Goal: Information Seeking & Learning: Learn about a topic

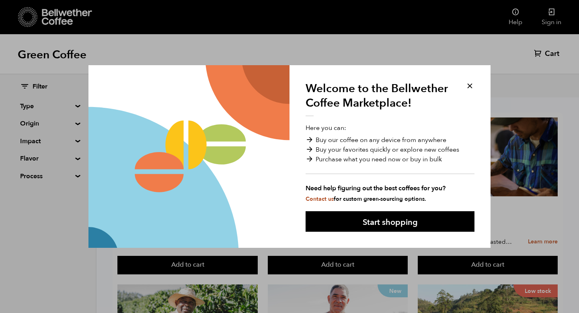
click at [469, 86] on button at bounding box center [469, 85] width 9 height 9
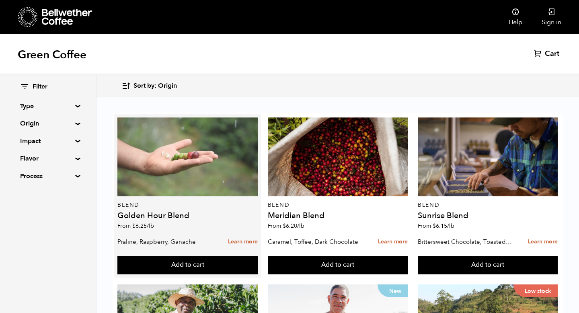
click at [198, 156] on div at bounding box center [187, 156] width 140 height 79
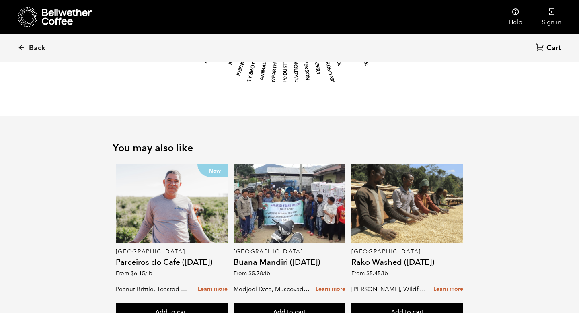
scroll to position [944, 0]
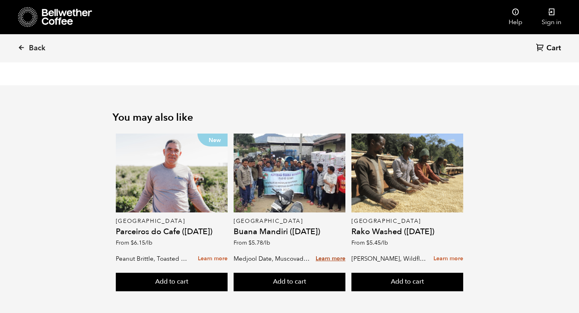
click at [332, 250] on link "Learn more" at bounding box center [331, 258] width 30 height 17
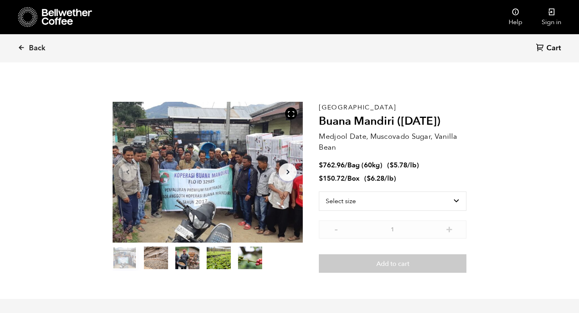
scroll to position [350, 344]
click at [158, 262] on button "item 1" at bounding box center [156, 259] width 24 height 23
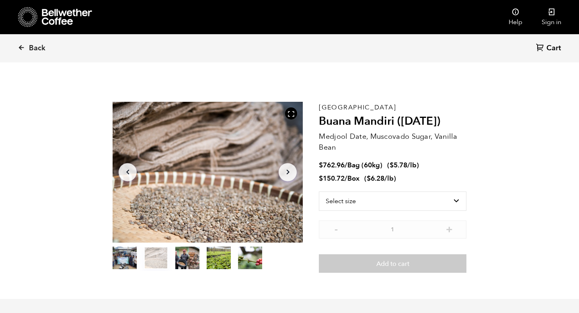
click at [180, 256] on button "item 2" at bounding box center [187, 259] width 24 height 23
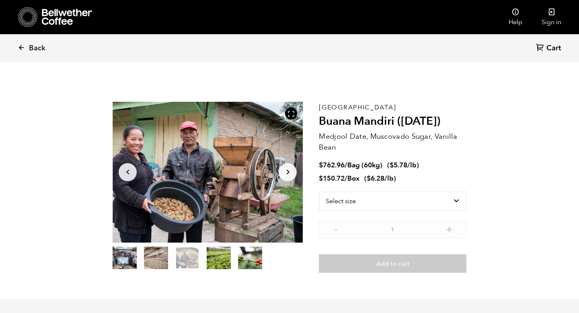
click at [222, 258] on button "item 3" at bounding box center [219, 259] width 24 height 23
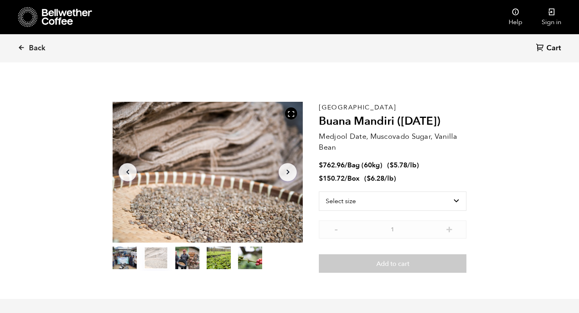
click at [113, 258] on button "item 0" at bounding box center [125, 259] width 24 height 23
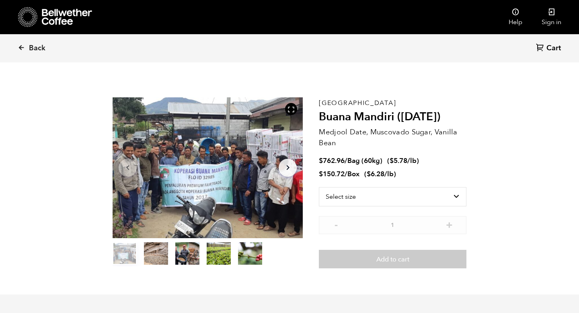
scroll to position [0, 0]
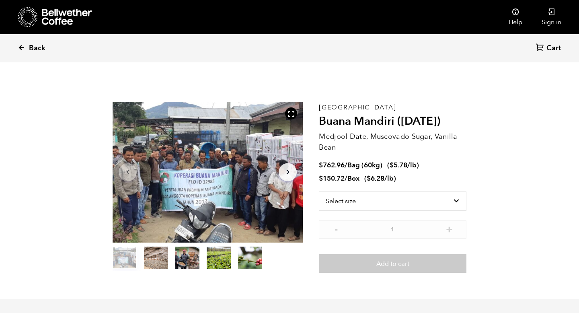
click at [27, 48] on link "Back" at bounding box center [43, 48] width 50 height 27
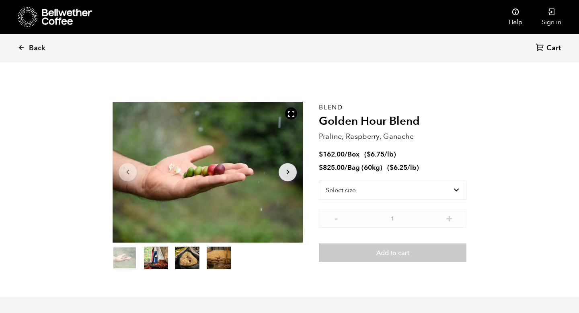
scroll to position [350, 344]
click at [36, 48] on span "Back" at bounding box center [37, 48] width 16 height 10
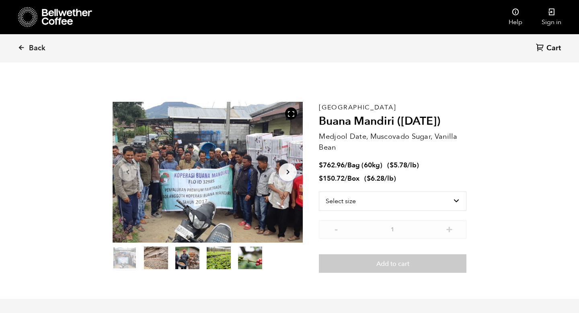
scroll to position [350, 344]
click at [35, 50] on span "Back" at bounding box center [37, 48] width 16 height 10
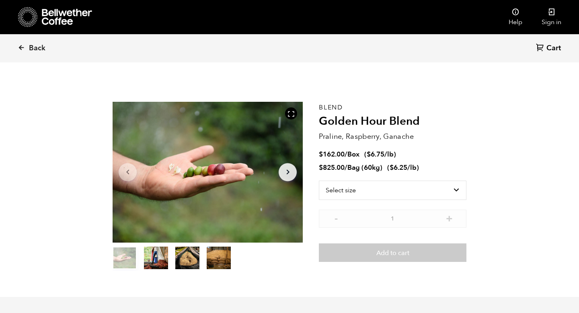
scroll to position [350, 344]
click at [35, 50] on span "Back" at bounding box center [37, 48] width 16 height 10
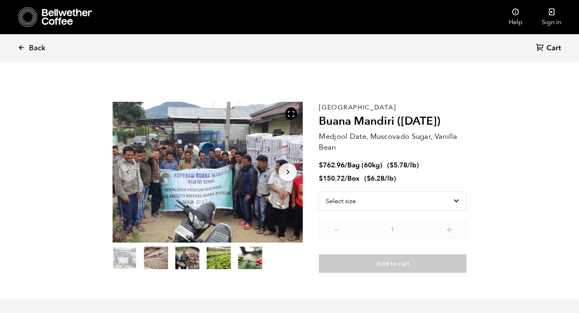
scroll to position [350, 344]
click at [57, 25] on div at bounding box center [55, 17] width 74 height 20
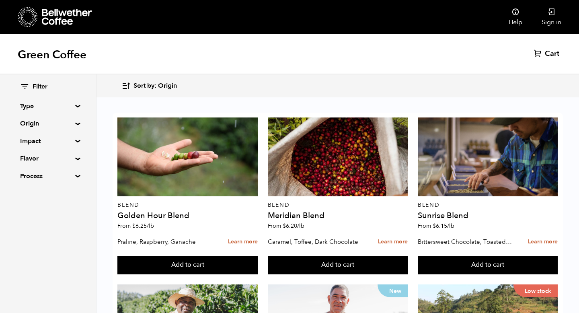
click at [76, 123] on summary "Origin" at bounding box center [47, 124] width 55 height 10
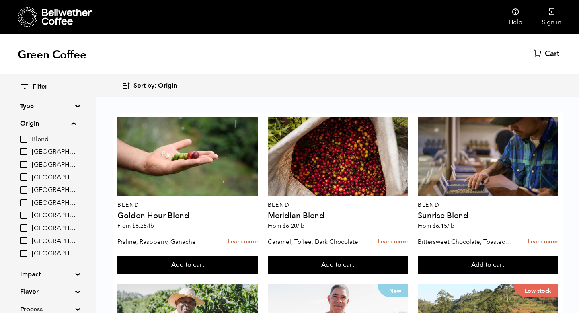
click at [25, 201] on input "[GEOGRAPHIC_DATA]" at bounding box center [23, 202] width 7 height 7
checkbox input "true"
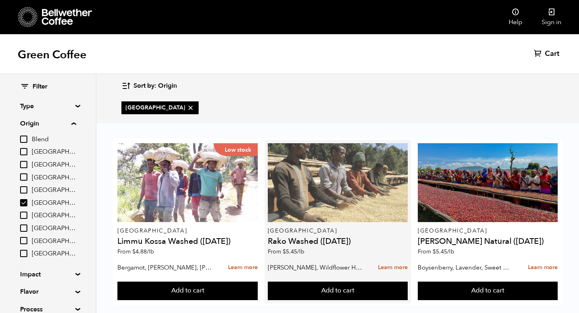
scroll to position [12, 0]
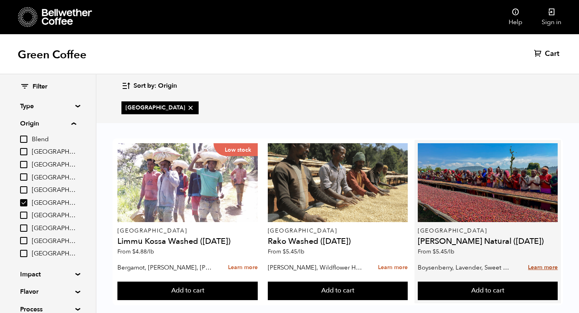
click at [537, 259] on link "Learn more" at bounding box center [543, 267] width 30 height 17
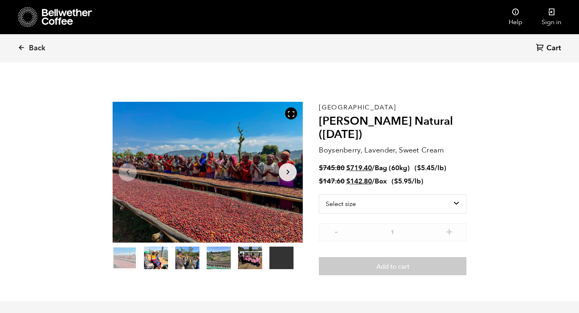
scroll to position [350, 344]
click at [289, 174] on icon "Arrow Right" at bounding box center [288, 172] width 10 height 10
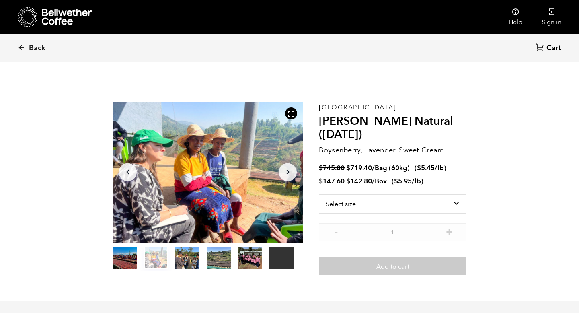
click at [123, 171] on icon "Arrow Left" at bounding box center [128, 172] width 10 height 10
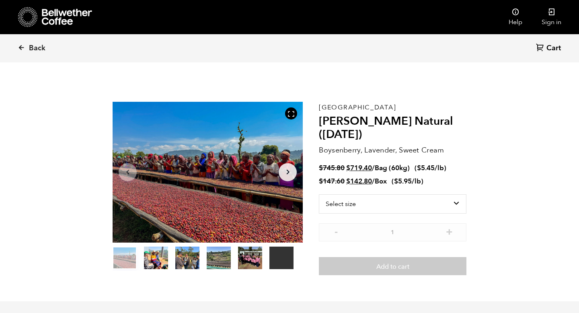
click at [254, 153] on div at bounding box center [208, 172] width 190 height 141
click at [291, 115] on icon at bounding box center [290, 113] width 7 height 7
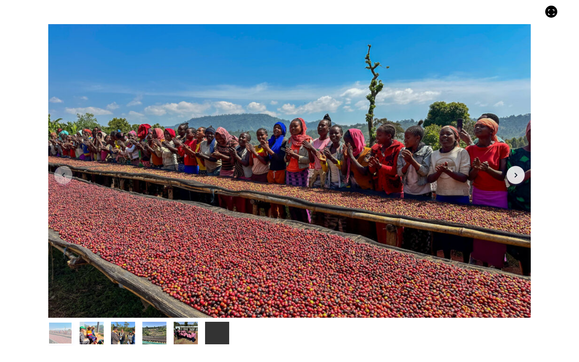
click at [115, 312] on button "item 2" at bounding box center [123, 334] width 24 height 23
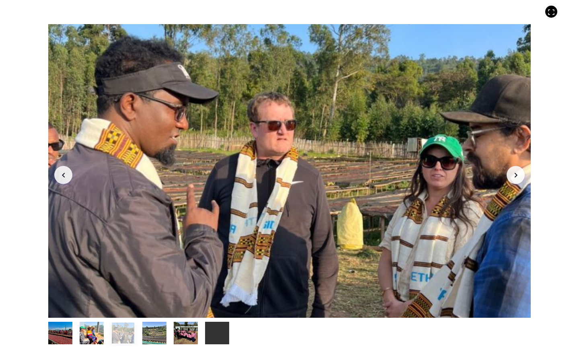
click at [95, 312] on button "item 1" at bounding box center [92, 334] width 24 height 23
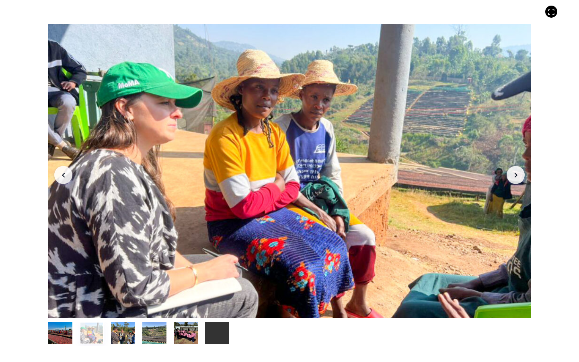
click at [153, 312] on button "item 3" at bounding box center [154, 334] width 24 height 23
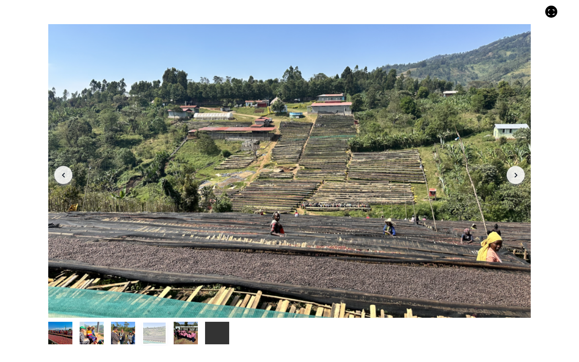
click at [186, 312] on button "item 4" at bounding box center [186, 334] width 24 height 23
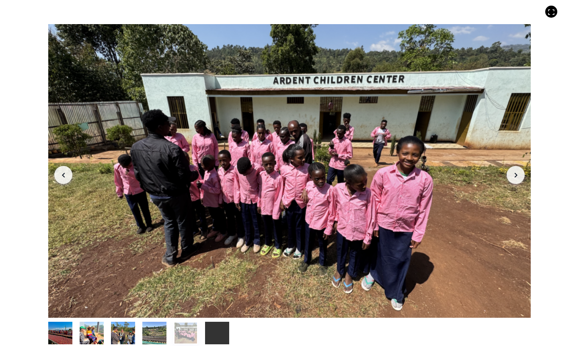
click at [213, 312] on button "item 5" at bounding box center [217, 334] width 24 height 23
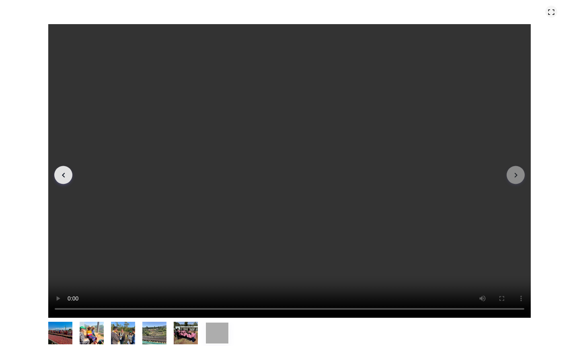
click at [549, 15] on icon at bounding box center [550, 11] width 7 height 7
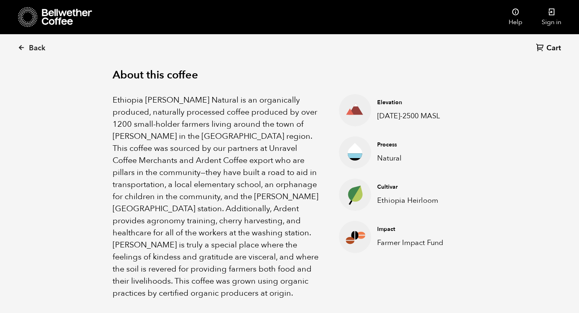
scroll to position [259, 0]
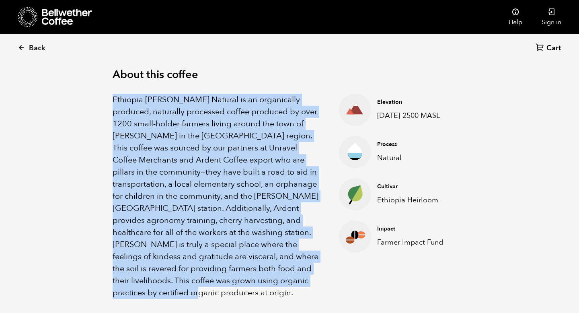
drag, startPoint x: 215, startPoint y: 292, endPoint x: 113, endPoint y: 103, distance: 215.1
click at [113, 103] on p "Ethiopia Shanta Golba Natural is an organically produced, naturally processed c…" at bounding box center [216, 196] width 206 height 205
copy p "Ethiopia Shanta Golba Natural is an organically produced, naturally processed c…"
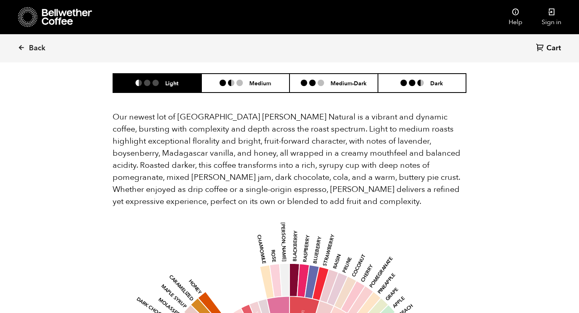
scroll to position [754, 0]
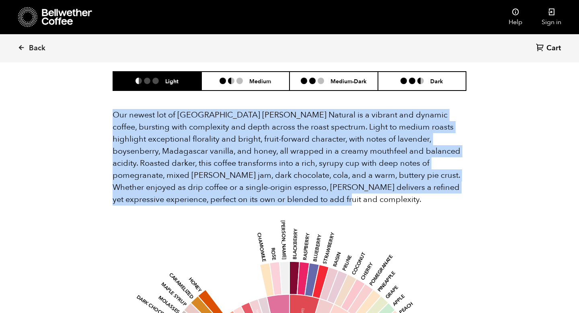
drag, startPoint x: 248, startPoint y: 201, endPoint x: 115, endPoint y: 118, distance: 157.6
click at [115, 118] on p "Our newest lot of Ethiopia Shanta Golba Natural is a vibrant and dynamic coffee…" at bounding box center [290, 157] width 354 height 96
copy p "Our newest lot of Ethiopia Shanta Golba Natural is a vibrant and dynamic coffee…"
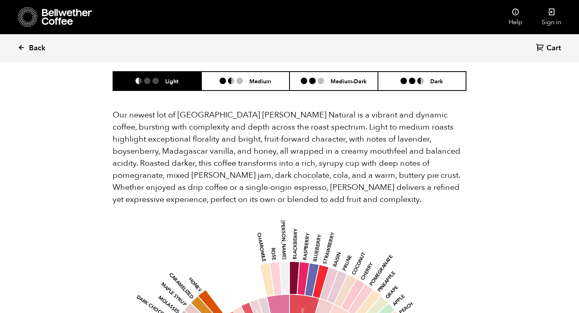
click at [35, 47] on span "Back" at bounding box center [37, 48] width 16 height 10
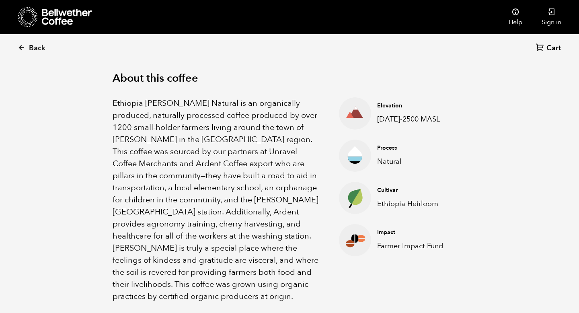
scroll to position [259, 0]
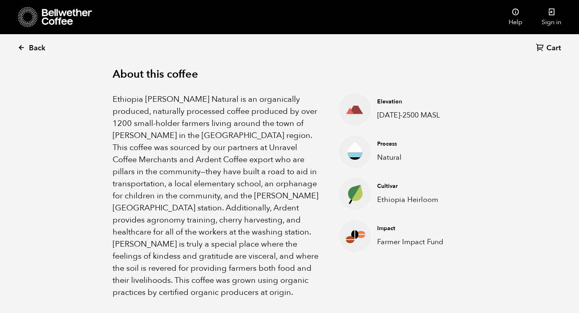
click at [21, 48] on icon at bounding box center [21, 47] width 7 height 7
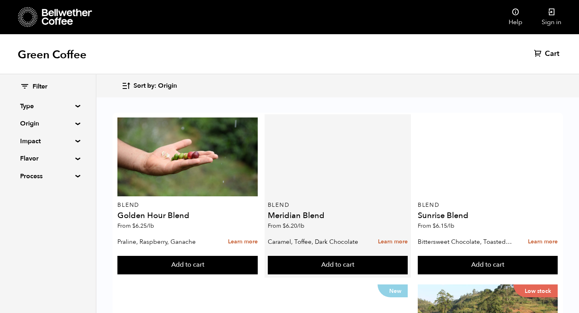
scroll to position [127, 0]
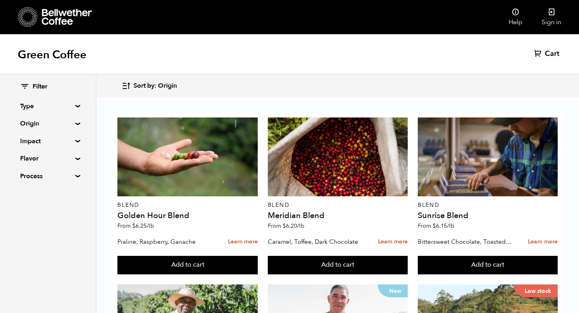
click at [76, 127] on div "Filter Type Blend Single Origin Decaf Seasonal Year Round Origin Blend Brazil B…" at bounding box center [48, 131] width 96 height 115
click at [75, 123] on summary "Origin" at bounding box center [47, 124] width 55 height 10
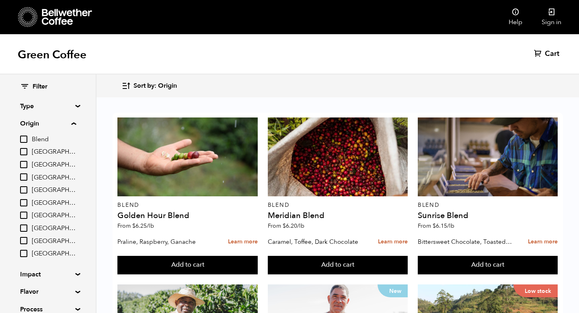
click at [24, 153] on input "[GEOGRAPHIC_DATA]" at bounding box center [23, 151] width 7 height 7
checkbox input "true"
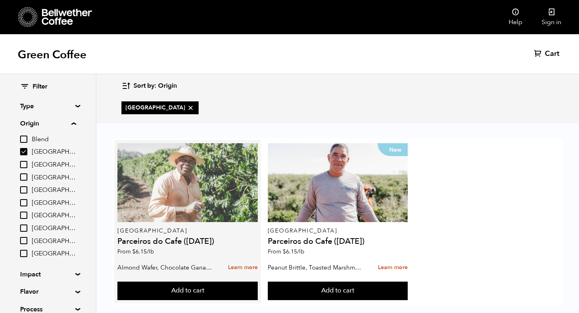
click at [193, 205] on div at bounding box center [187, 182] width 140 height 79
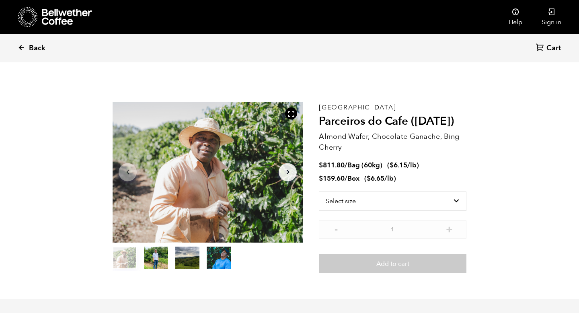
click at [41, 47] on span "Back" at bounding box center [37, 48] width 16 height 10
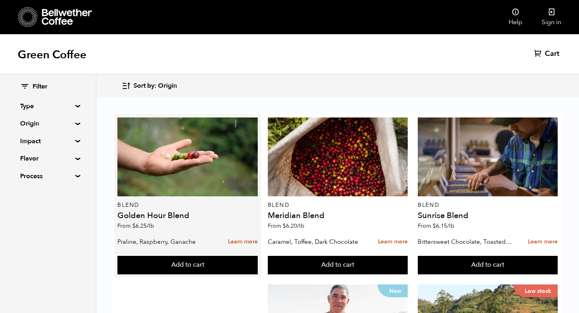
scroll to position [100, 0]
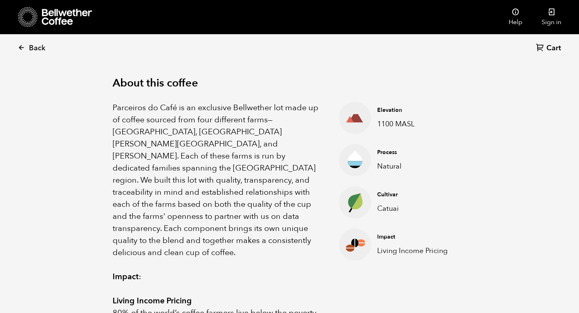
scroll to position [246, 0]
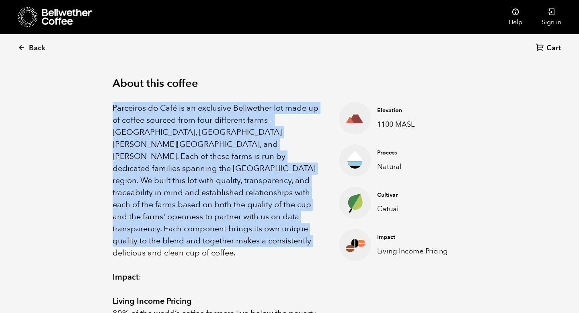
drag, startPoint x: 285, startPoint y: 231, endPoint x: 112, endPoint y: 108, distance: 211.8
click at [112, 108] on div "About this coffee Parceiros do Café is an exclusive Bellwether lot made up of c…" at bounding box center [289, 300] width 394 height 499
copy p "Parceiros do Café is an exclusive Bellwether lot made up of coffee sourced from…"
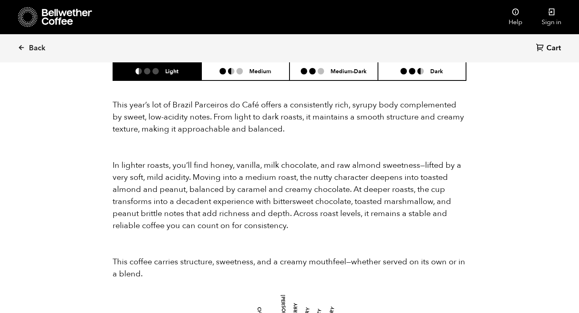
scroll to position [782, 0]
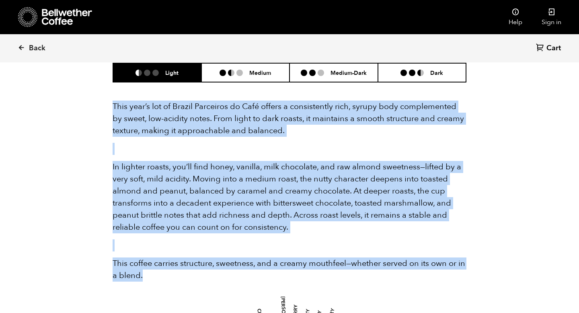
drag, startPoint x: 144, startPoint y: 267, endPoint x: 112, endPoint y: 89, distance: 180.5
copy div "This year’s lot of Brazil Parceiros do Café offers a consistently rich, syrupy …"
